Goal: Task Accomplishment & Management: Complete application form

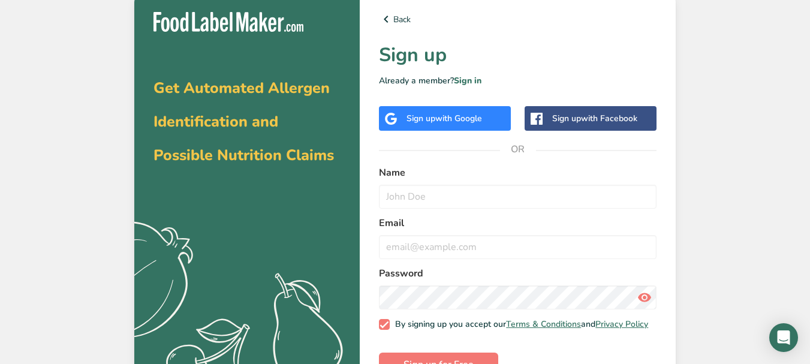
click at [474, 125] on div "Sign up with Google" at bounding box center [445, 118] width 132 height 25
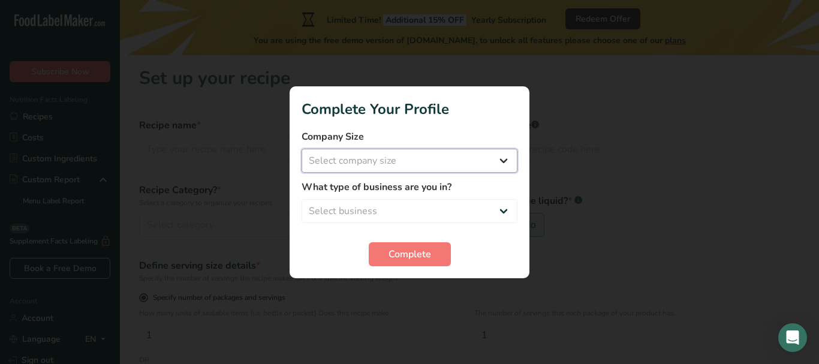
click at [468, 152] on select "Select company size Fewer than 10 Employees 10 to 50 Employees 51 to 500 Employ…" at bounding box center [410, 161] width 216 height 24
click at [468, 153] on select "Select company size Fewer than 10 Employees 10 to 50 Employees 51 to 500 Employ…" at bounding box center [410, 161] width 216 height 24
